Goal: Task Accomplishment & Management: Complete application form

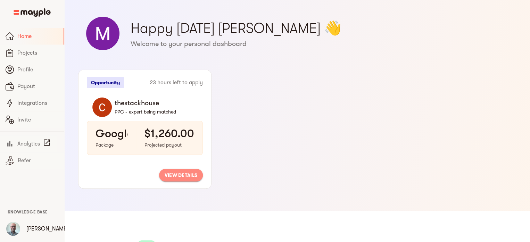
click at [180, 174] on span "view details" at bounding box center [181, 175] width 33 height 8
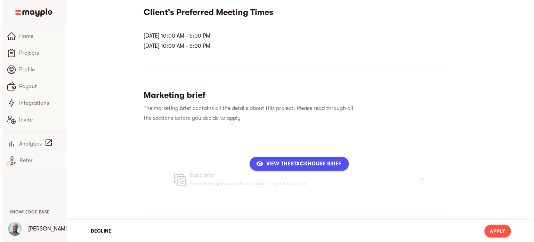
scroll to position [182, 0]
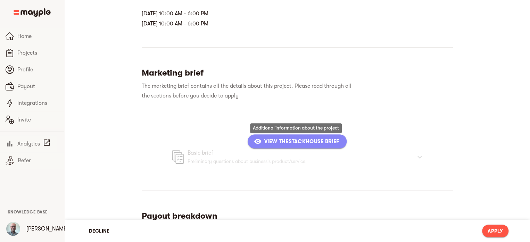
click at [292, 140] on span "View thestackhouse Brief" at bounding box center [297, 141] width 84 height 8
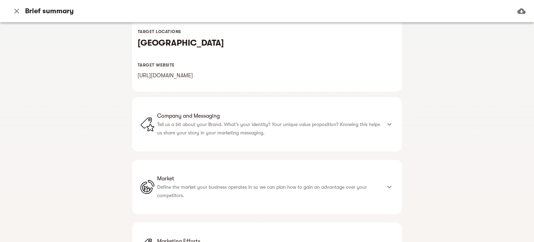
scroll to position [143, 0]
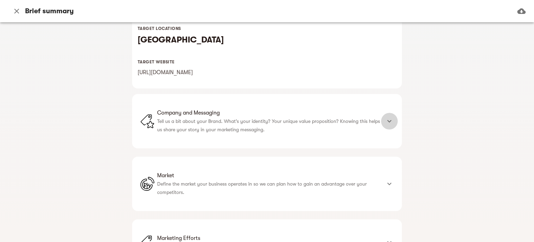
click at [388, 123] on icon at bounding box center [389, 121] width 8 height 8
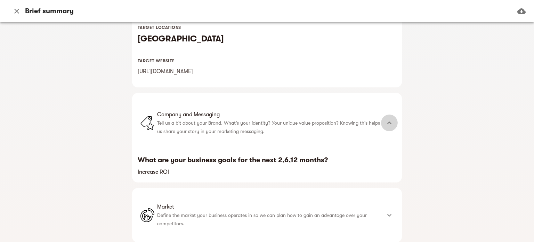
click at [388, 123] on icon at bounding box center [389, 122] width 8 height 8
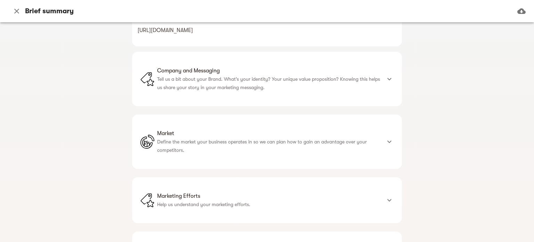
scroll to position [215, 0]
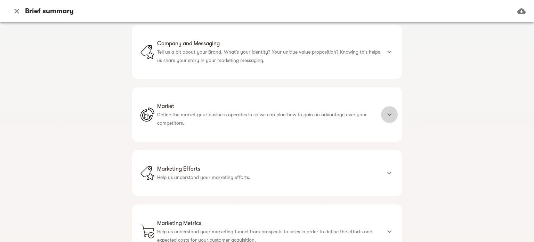
click at [388, 115] on icon at bounding box center [389, 114] width 8 height 8
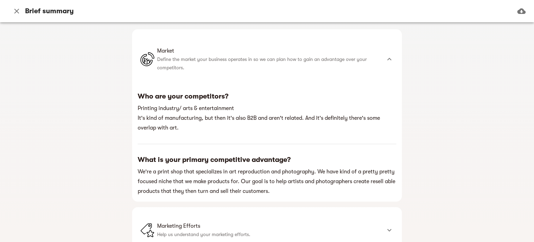
scroll to position [317, 0]
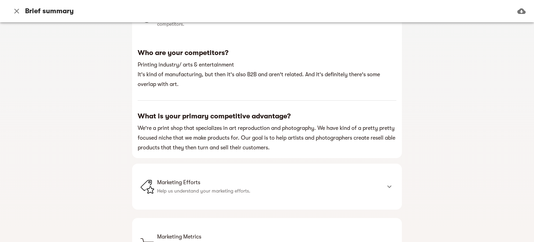
click at [387, 187] on icon at bounding box center [389, 186] width 4 height 2
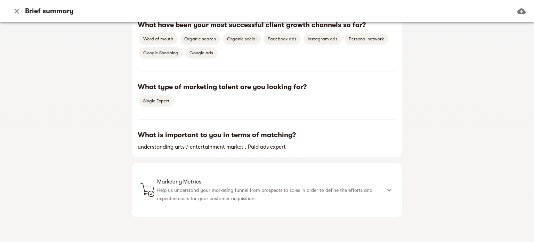
scroll to position [562, 0]
click at [387, 189] on icon at bounding box center [389, 190] width 8 height 8
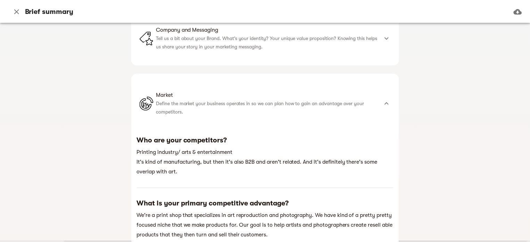
scroll to position [0, 0]
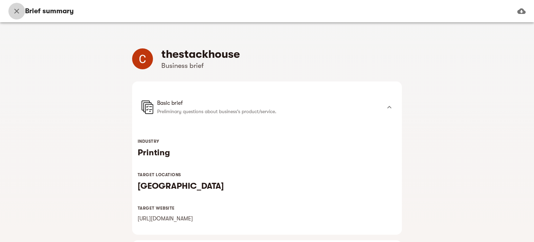
click at [14, 12] on icon "button" at bounding box center [17, 11] width 8 height 8
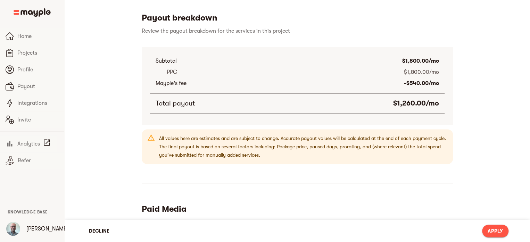
scroll to position [506, 0]
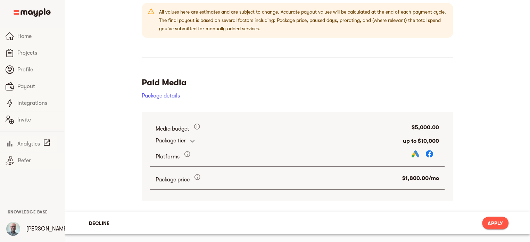
click at [498, 223] on span "Apply" at bounding box center [495, 222] width 15 height 8
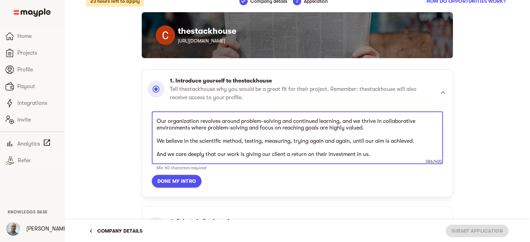
scroll to position [197, 0]
drag, startPoint x: 378, startPoint y: 155, endPoint x: 124, endPoint y: 118, distance: 257.1
click at [124, 118] on div "23 hours left to apply Company details 2 Application How do opportunities work?…" at bounding box center [297, 200] width 445 height 421
paste textarea "Dweeso Digital Marketing is a digital marketing agency that works with small bu…"
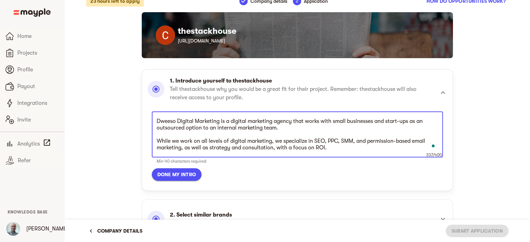
type textarea "Dweeso Digital Marketing is a digital marketing agency that works with small bu…"
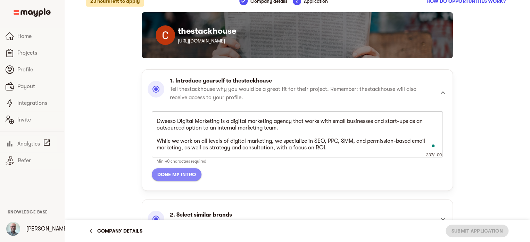
click at [188, 172] on span "Done my intro" at bounding box center [176, 174] width 39 height 8
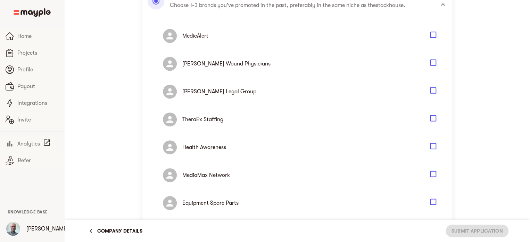
scroll to position [156, 0]
click at [434, 144] on icon "Select" at bounding box center [433, 146] width 8 height 8
click at [432, 33] on icon "Select" at bounding box center [433, 35] width 8 height 8
click at [434, 62] on icon "Select" at bounding box center [433, 62] width 8 height 8
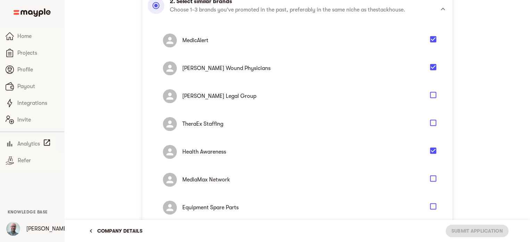
scroll to position [146, 0]
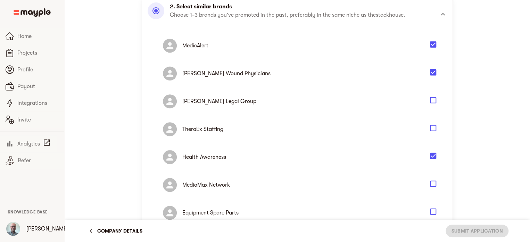
click at [435, 98] on icon "Select" at bounding box center [433, 100] width 8 height 8
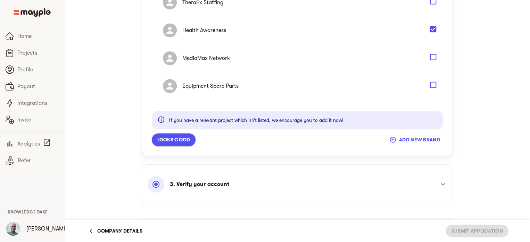
scroll to position [302, 0]
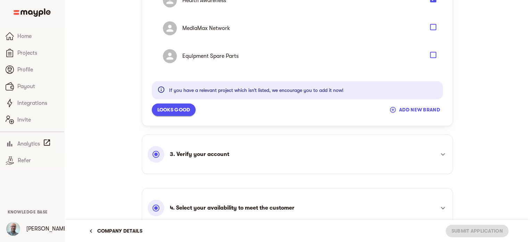
click at [165, 108] on span "Looks good" at bounding box center [173, 109] width 33 height 8
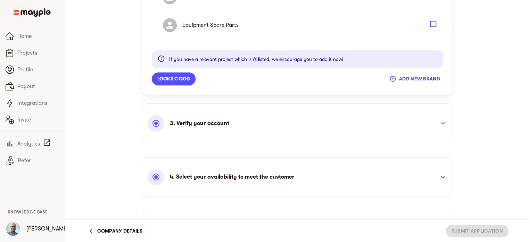
scroll to position [386, 0]
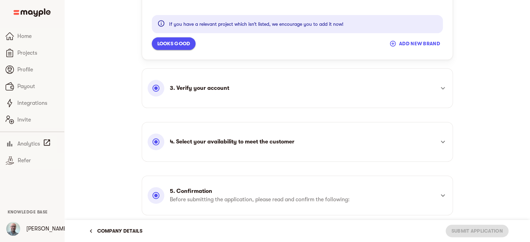
click at [445, 88] on icon at bounding box center [443, 88] width 8 height 8
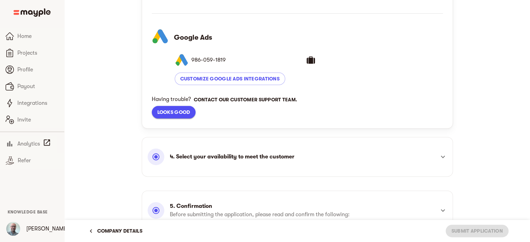
scroll to position [396, 0]
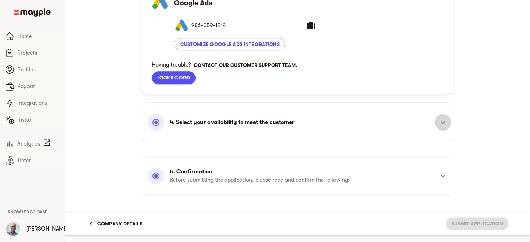
click at [440, 122] on icon at bounding box center [443, 122] width 8 height 8
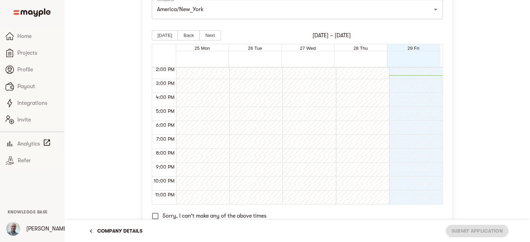
scroll to position [286, 0]
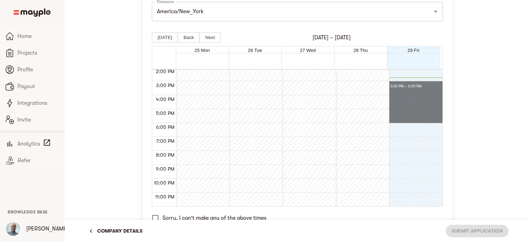
drag, startPoint x: 412, startPoint y: 83, endPoint x: 416, endPoint y: 121, distance: 37.7
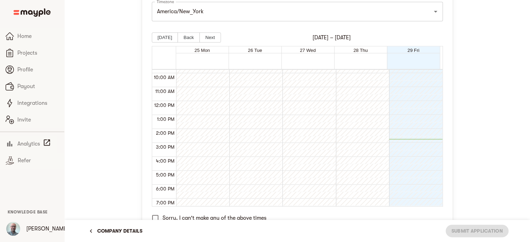
scroll to position [132, 0]
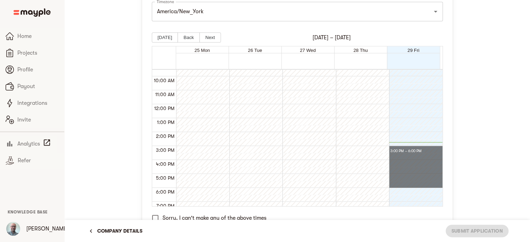
drag, startPoint x: 401, startPoint y: 148, endPoint x: 401, endPoint y: 182, distance: 33.7
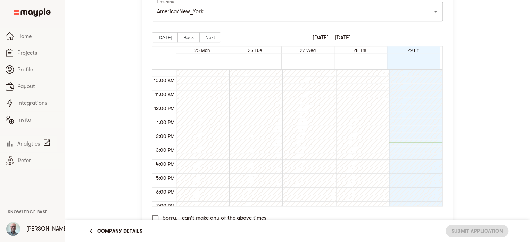
click at [401, 182] on div at bounding box center [414, 104] width 50 height 334
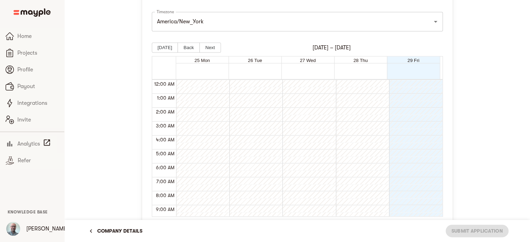
scroll to position [255, 0]
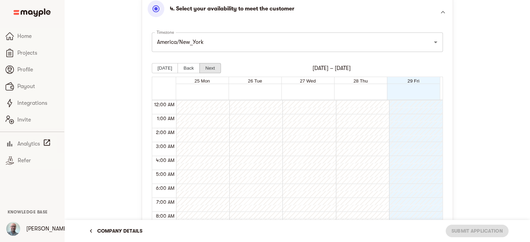
click at [206, 66] on button "Next" at bounding box center [209, 68] width 21 height 10
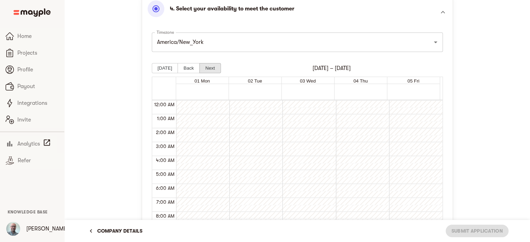
click at [206, 66] on button "Next" at bounding box center [209, 68] width 21 height 10
click at [178, 68] on button "Back" at bounding box center [189, 68] width 22 height 10
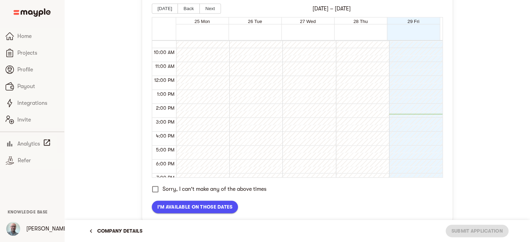
scroll to position [315, 0]
click at [193, 205] on span "I'm available on those dates" at bounding box center [194, 206] width 75 height 8
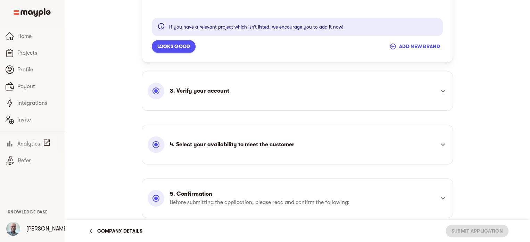
scroll to position [406, 0]
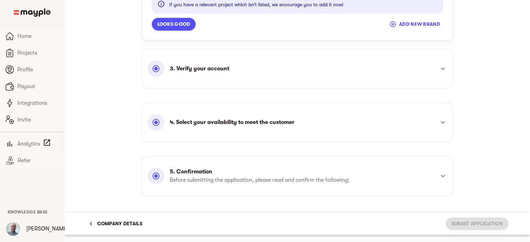
click at [412, 127] on div "4. Select your availability to meet the customer" at bounding box center [291, 122] width 287 height 17
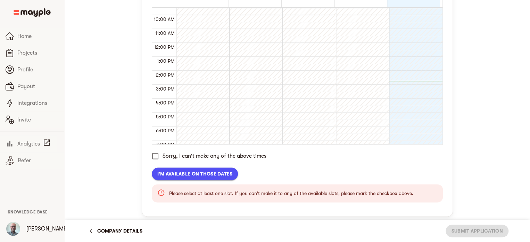
scroll to position [316, 0]
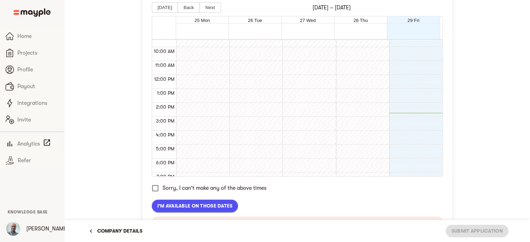
click at [405, 99] on div at bounding box center [414, 75] width 50 height 334
click at [399, 120] on div at bounding box center [414, 75] width 50 height 334
drag, startPoint x: 399, startPoint y: 120, endPoint x: 420, endPoint y: 108, distance: 24.0
click at [431, 108] on div at bounding box center [414, 75] width 50 height 334
click at [419, 108] on div at bounding box center [414, 75] width 50 height 334
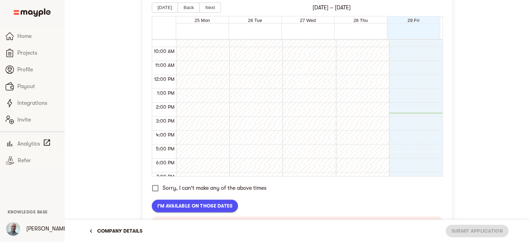
click at [419, 108] on div at bounding box center [414, 75] width 50 height 334
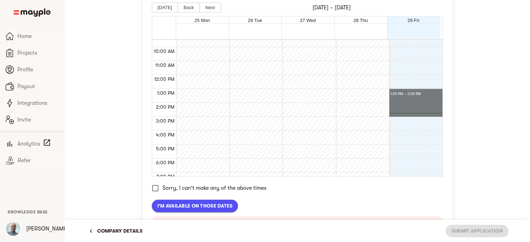
drag, startPoint x: 417, startPoint y: 95, endPoint x: 418, endPoint y: 112, distance: 17.7
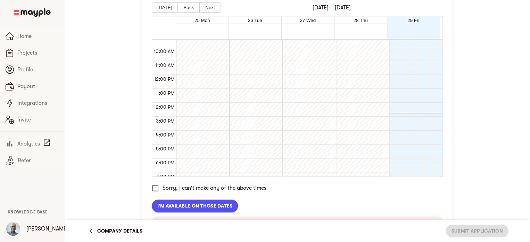
click at [411, 133] on div at bounding box center [414, 75] width 50 height 334
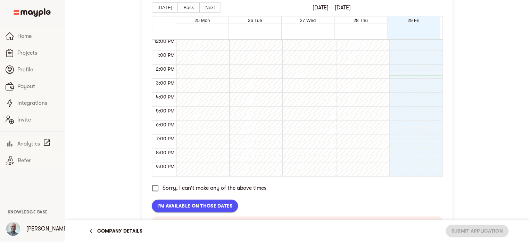
scroll to position [171, 0]
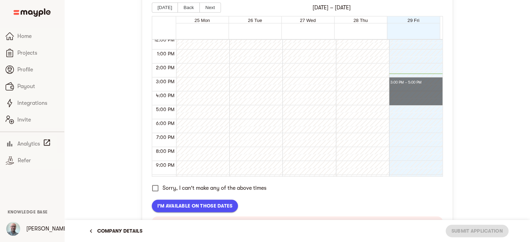
drag, startPoint x: 406, startPoint y: 79, endPoint x: 398, endPoint y: 101, distance: 23.3
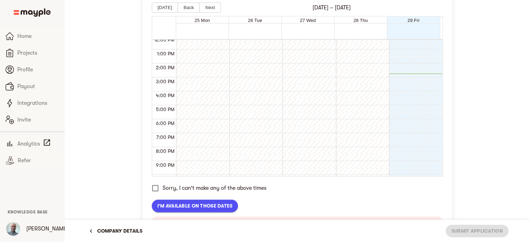
click at [398, 101] on div at bounding box center [414, 36] width 50 height 334
click at [400, 88] on div at bounding box center [414, 36] width 50 height 334
click at [405, 75] on div at bounding box center [414, 36] width 50 height 334
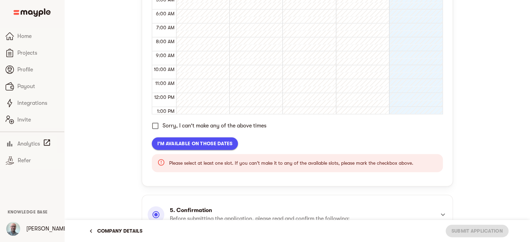
scroll to position [379, 0]
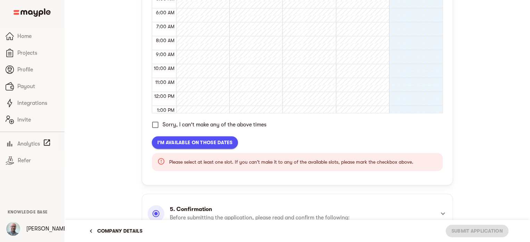
click at [156, 123] on input "Sorry, I can't make any of the above times" at bounding box center [155, 124] width 15 height 15
click at [185, 143] on span "I'm available on those dates" at bounding box center [194, 142] width 75 height 8
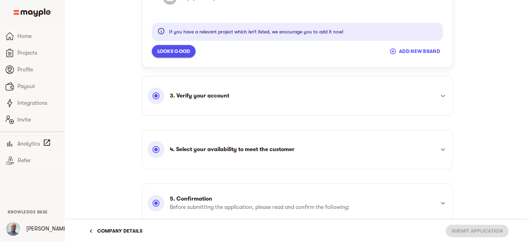
click at [435, 150] on div at bounding box center [443, 149] width 17 height 17
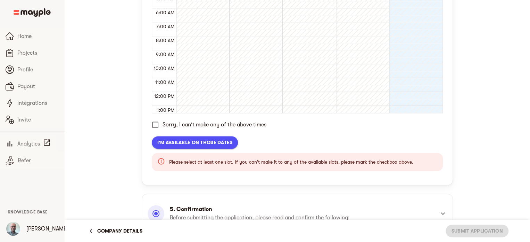
click at [415, 98] on div at bounding box center [414, 92] width 50 height 334
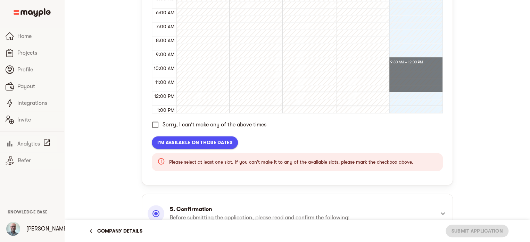
drag, startPoint x: 412, startPoint y: 61, endPoint x: 410, endPoint y: 84, distance: 23.4
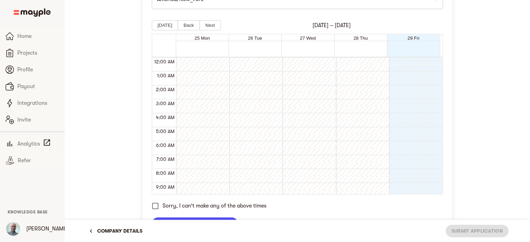
scroll to position [276, 0]
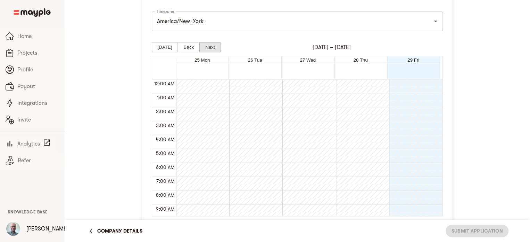
click at [208, 50] on button "Next" at bounding box center [209, 47] width 21 height 10
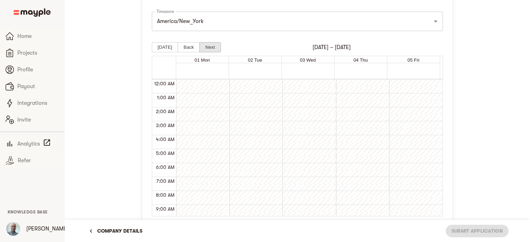
click at [208, 50] on button "Next" at bounding box center [209, 47] width 21 height 10
click at [183, 49] on button "Back" at bounding box center [189, 47] width 22 height 10
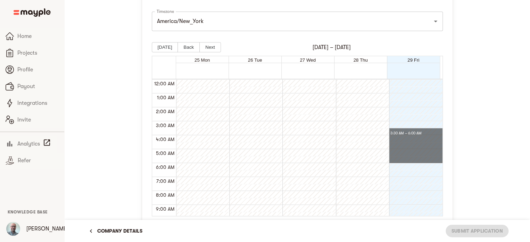
drag, startPoint x: 408, startPoint y: 128, endPoint x: 408, endPoint y: 157, distance: 29.2
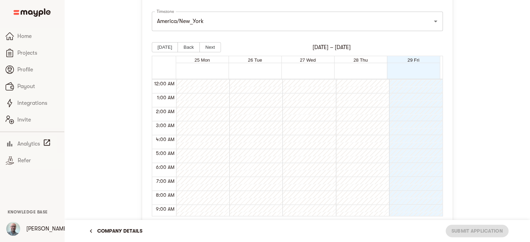
click at [419, 113] on div at bounding box center [414, 246] width 50 height 334
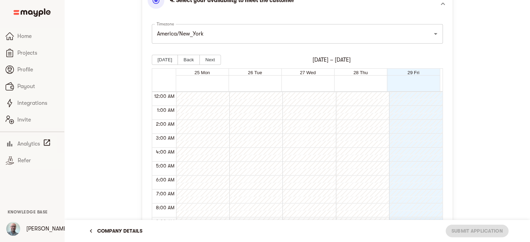
scroll to position [266, 0]
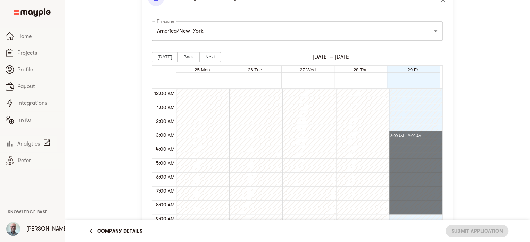
drag, startPoint x: 416, startPoint y: 138, endPoint x: 421, endPoint y: 207, distance: 70.0
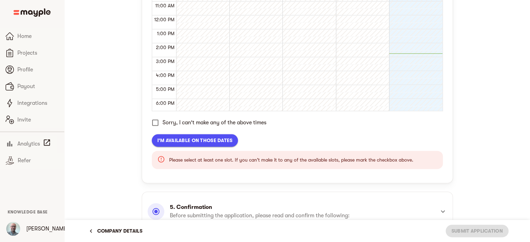
scroll to position [382, 0]
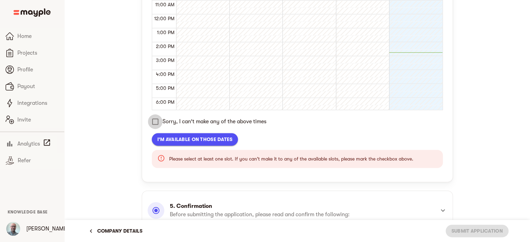
click at [156, 118] on input "Sorry, I can't make any of the above times" at bounding box center [155, 121] width 15 height 15
checkbox input "true"
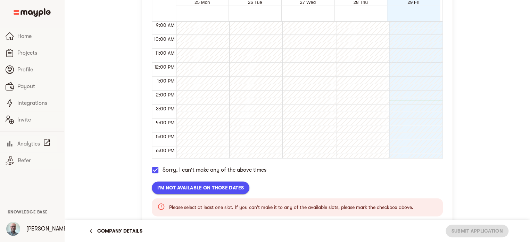
scroll to position [331, 0]
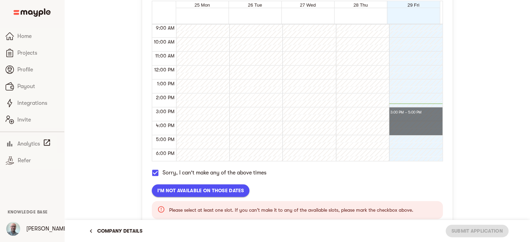
drag, startPoint x: 424, startPoint y: 108, endPoint x: 424, endPoint y: 129, distance: 21.5
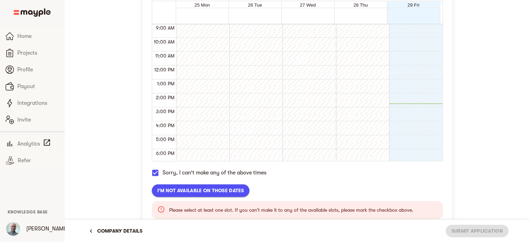
click at [212, 187] on span "I'm not available on those dates" at bounding box center [200, 190] width 87 height 8
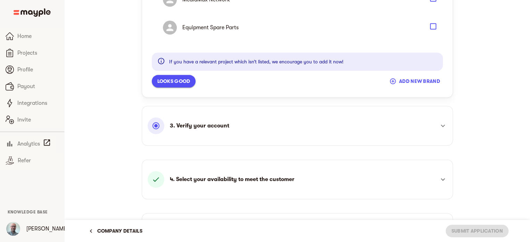
scroll to position [370, 0]
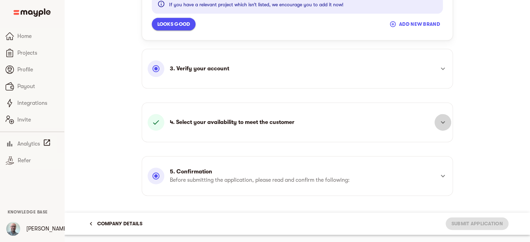
click at [442, 120] on icon at bounding box center [443, 122] width 8 height 8
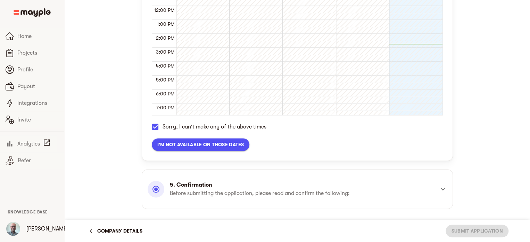
scroll to position [390, 0]
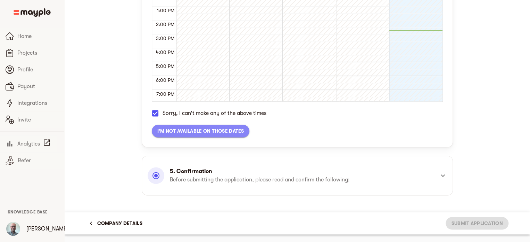
click at [215, 131] on span "I'm not available on those dates" at bounding box center [200, 130] width 87 height 8
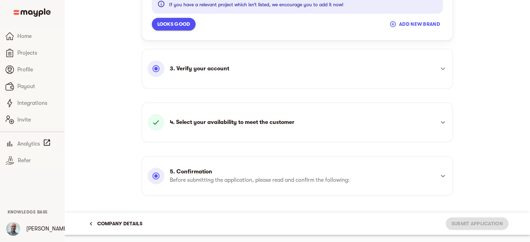
click at [437, 170] on div at bounding box center [443, 175] width 17 height 17
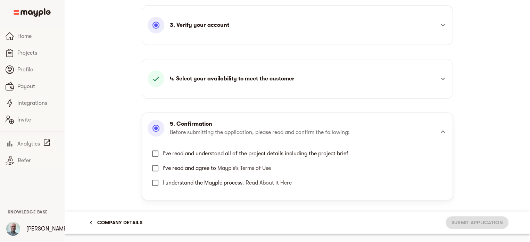
scroll to position [189, 0]
click at [154, 154] on input "I’ve read and understand all of the project details including the project brief" at bounding box center [155, 154] width 15 height 15
checkbox input "true"
click at [154, 169] on input "I’ve read and agree to Mayple’s Terms of Use" at bounding box center [155, 168] width 15 height 15
checkbox input "true"
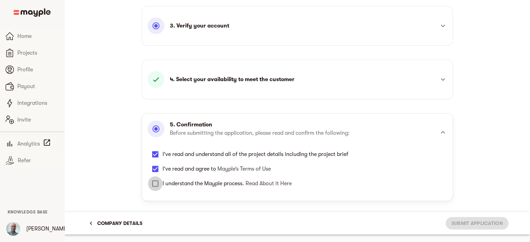
click at [154, 181] on input "I understand the Mayple process. Read About it Here" at bounding box center [155, 183] width 15 height 15
checkbox input "true"
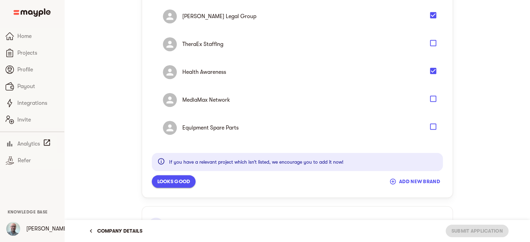
scroll to position [247, 0]
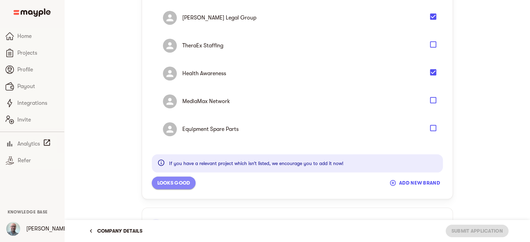
click at [175, 187] on button "Looks good" at bounding box center [174, 182] width 44 height 13
click at [175, 180] on span "Looks good" at bounding box center [173, 182] width 33 height 8
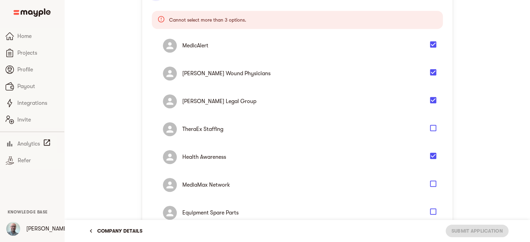
scroll to position [178, 0]
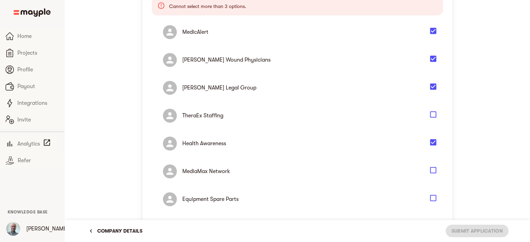
click at [433, 86] on icon "Select" at bounding box center [433, 86] width 6 height 6
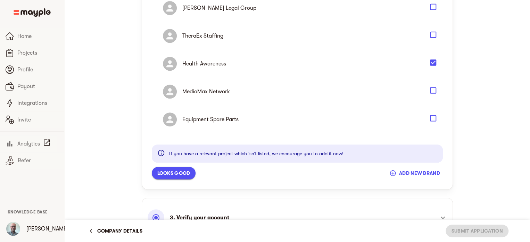
scroll to position [242, 0]
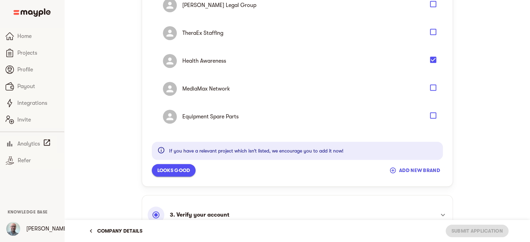
click at [177, 167] on span "Looks good" at bounding box center [173, 170] width 33 height 8
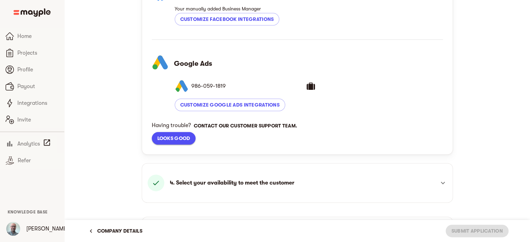
scroll to position [346, 0]
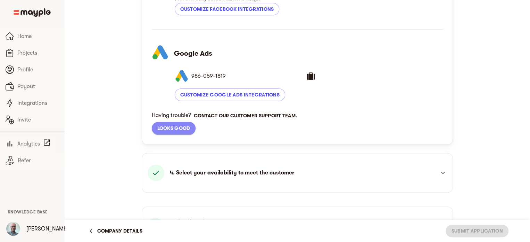
click at [167, 128] on span "Looks good" at bounding box center [173, 128] width 33 height 8
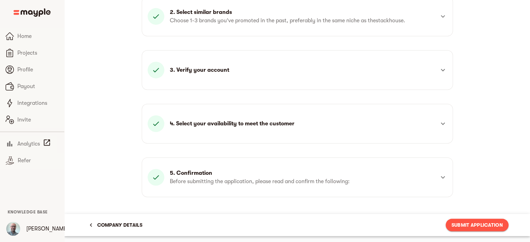
scroll to position [146, 0]
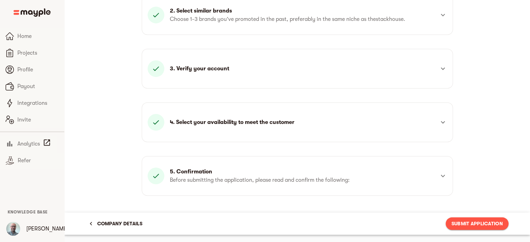
click at [441, 123] on icon at bounding box center [443, 122] width 8 height 8
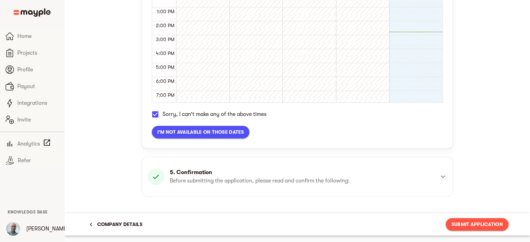
scroll to position [390, 0]
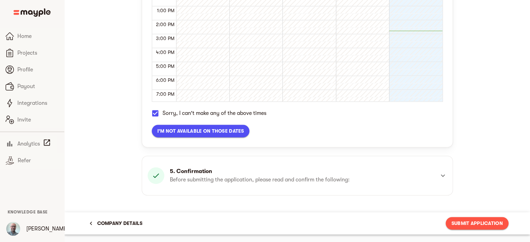
click at [152, 112] on input "Sorry, I can't make any of the above times" at bounding box center [155, 113] width 15 height 15
checkbox input "false"
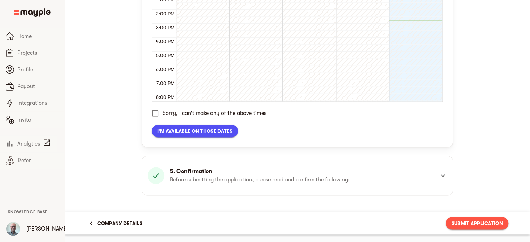
scroll to position [150, 0]
drag, startPoint x: 396, startPoint y: 66, endPoint x: 396, endPoint y: 77, distance: 11.8
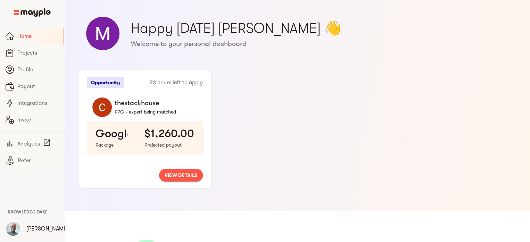
click at [395, 67] on div "Opportunity 23 hours left to apply thestackhouse PPC - expert being matched Goo…" at bounding box center [253, 134] width 361 height 152
click at [168, 172] on span "view details" at bounding box center [181, 175] width 33 height 8
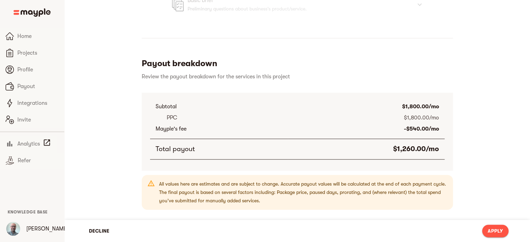
scroll to position [370, 0]
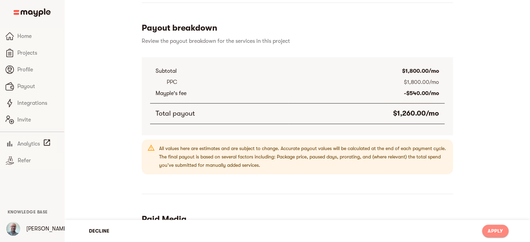
click at [488, 228] on span "Apply" at bounding box center [495, 230] width 15 height 8
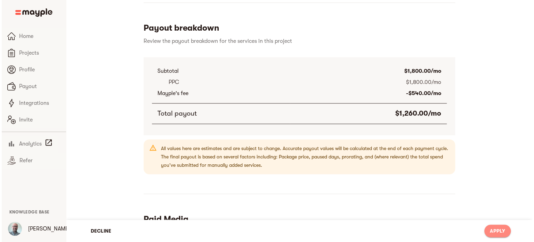
scroll to position [229, 0]
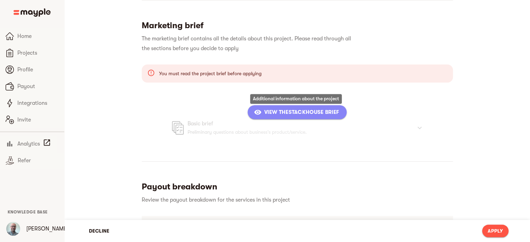
click at [288, 117] on button "View thestackhouse Brief" at bounding box center [297, 112] width 99 height 14
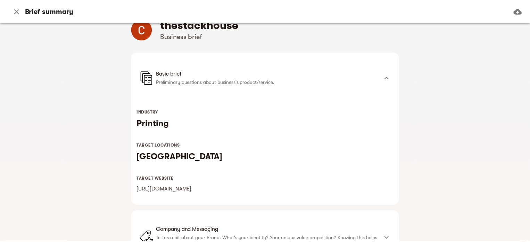
scroll to position [0, 0]
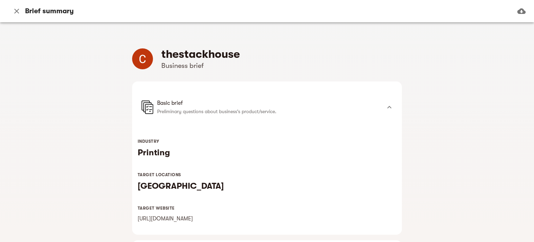
click at [15, 11] on icon "button" at bounding box center [17, 11] width 8 height 8
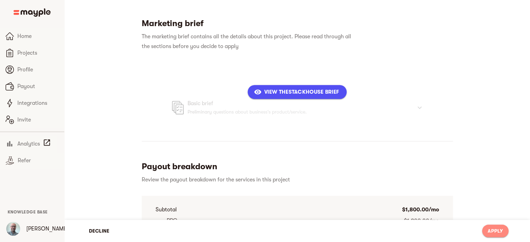
click at [499, 226] on span "Apply" at bounding box center [495, 230] width 15 height 8
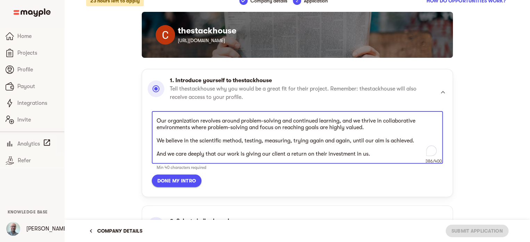
scroll to position [197, 0]
drag, startPoint x: 375, startPoint y: 155, endPoint x: 144, endPoint y: 115, distance: 234.1
click at [144, 115] on div "1. Introduce yourself to thestackhouse Tell thestackhouse why you would be a gr…" at bounding box center [297, 133] width 311 height 128
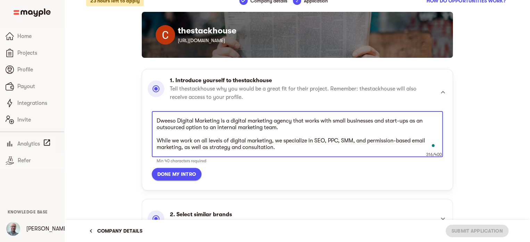
type textarea "Dweeso Digital Marketing is a digital marketing agency that works with small bu…"
click at [166, 174] on span "Done my intro" at bounding box center [176, 174] width 39 height 8
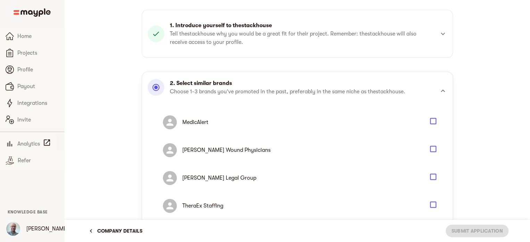
scroll to position [72, 0]
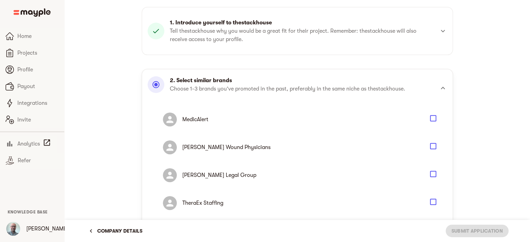
click at [435, 117] on icon "Select" at bounding box center [433, 118] width 8 height 8
click at [432, 146] on icon "Select" at bounding box center [433, 146] width 8 height 8
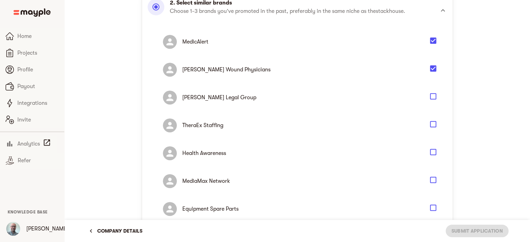
scroll to position [164, 0]
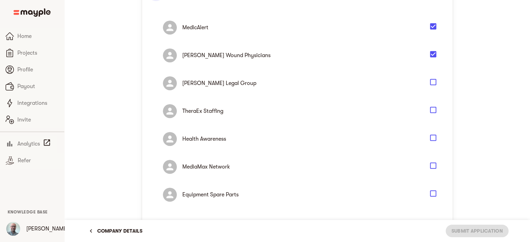
click at [434, 136] on icon "Select" at bounding box center [433, 137] width 8 height 8
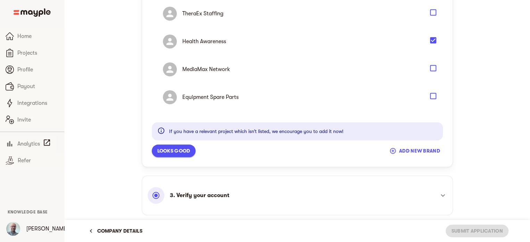
scroll to position [265, 0]
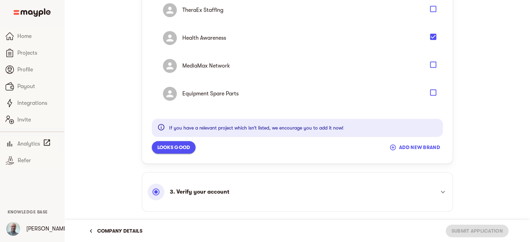
click at [186, 151] on button "Looks good" at bounding box center [174, 147] width 44 height 13
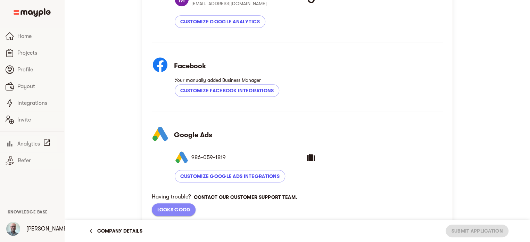
click at [182, 204] on button "Looks good" at bounding box center [174, 209] width 44 height 13
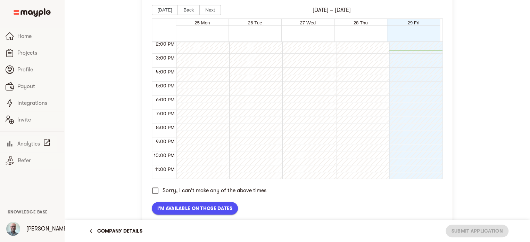
scroll to position [335, 0]
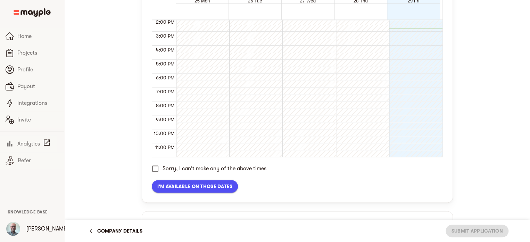
drag, startPoint x: 396, startPoint y: 103, endPoint x: 398, endPoint y: 118, distance: 16.1
drag, startPoint x: 404, startPoint y: 68, endPoint x: 404, endPoint y: 81, distance: 12.9
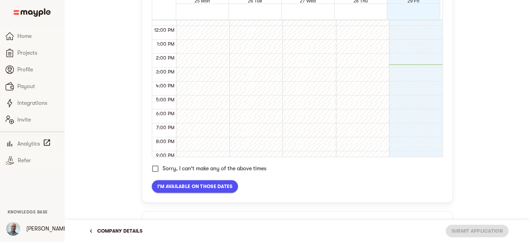
scroll to position [153, 0]
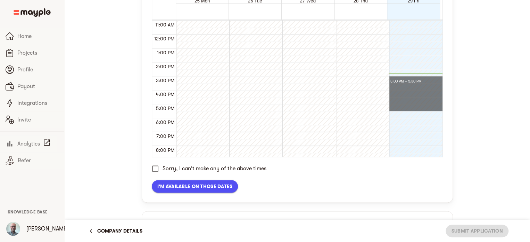
drag, startPoint x: 405, startPoint y: 80, endPoint x: 404, endPoint y: 110, distance: 29.9
click at [404, 110] on div at bounding box center [414, 35] width 50 height 334
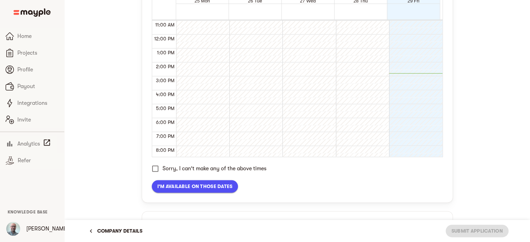
click at [157, 167] on input "Sorry, I can't make any of the above times" at bounding box center [155, 168] width 15 height 15
checkbox input "true"
click at [178, 186] on span "I'm not available on those dates" at bounding box center [200, 186] width 87 height 8
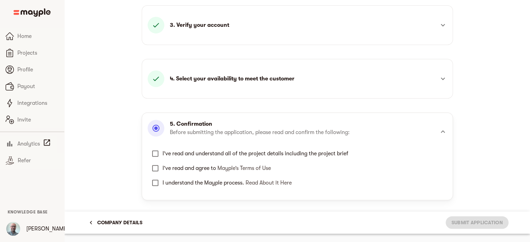
scroll to position [189, 0]
click at [158, 154] on input "I’ve read and understand all of the project details including the project brief" at bounding box center [155, 154] width 15 height 15
checkbox input "true"
click at [157, 164] on input "I’ve read and agree to Mayple’s Terms of Use" at bounding box center [155, 168] width 15 height 15
checkbox input "true"
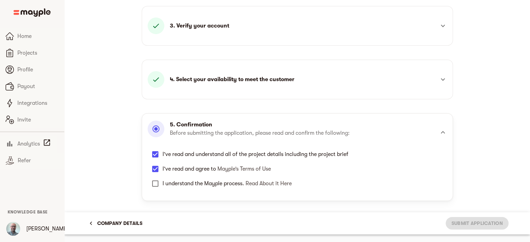
click at [153, 178] on input "I understand the Mayple process. Read About it Here" at bounding box center [155, 183] width 15 height 15
checkbox input "true"
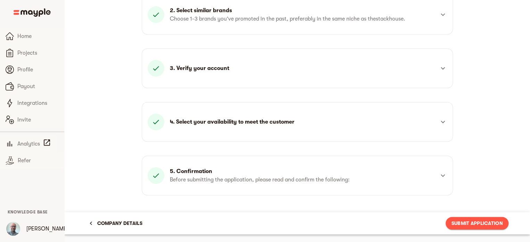
scroll to position [146, 0]
click at [463, 226] on span "Submit Application" at bounding box center [476, 223] width 51 height 8
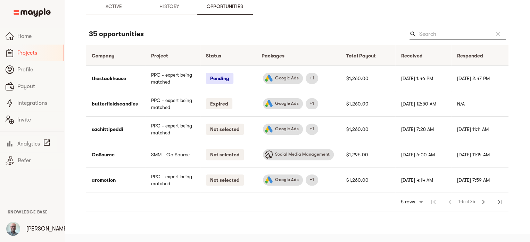
scroll to position [8, 0]
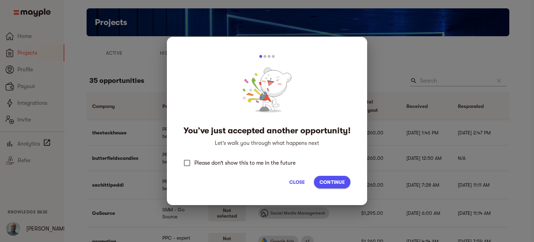
click at [331, 179] on span "Continue" at bounding box center [331, 182] width 25 height 8
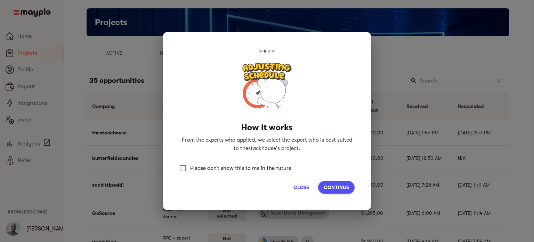
click at [339, 185] on span "Continue" at bounding box center [336, 187] width 25 height 8
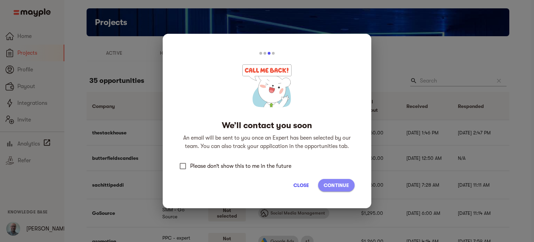
click at [339, 185] on span "Continue" at bounding box center [336, 185] width 25 height 8
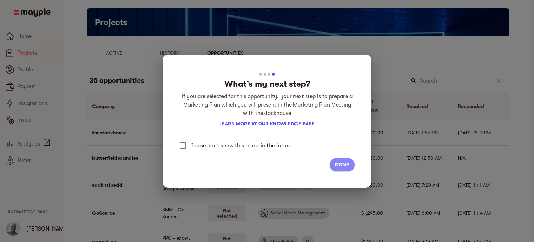
click at [342, 163] on span "Done" at bounding box center [342, 164] width 14 height 8
